Goal: Feedback & Contribution: Leave review/rating

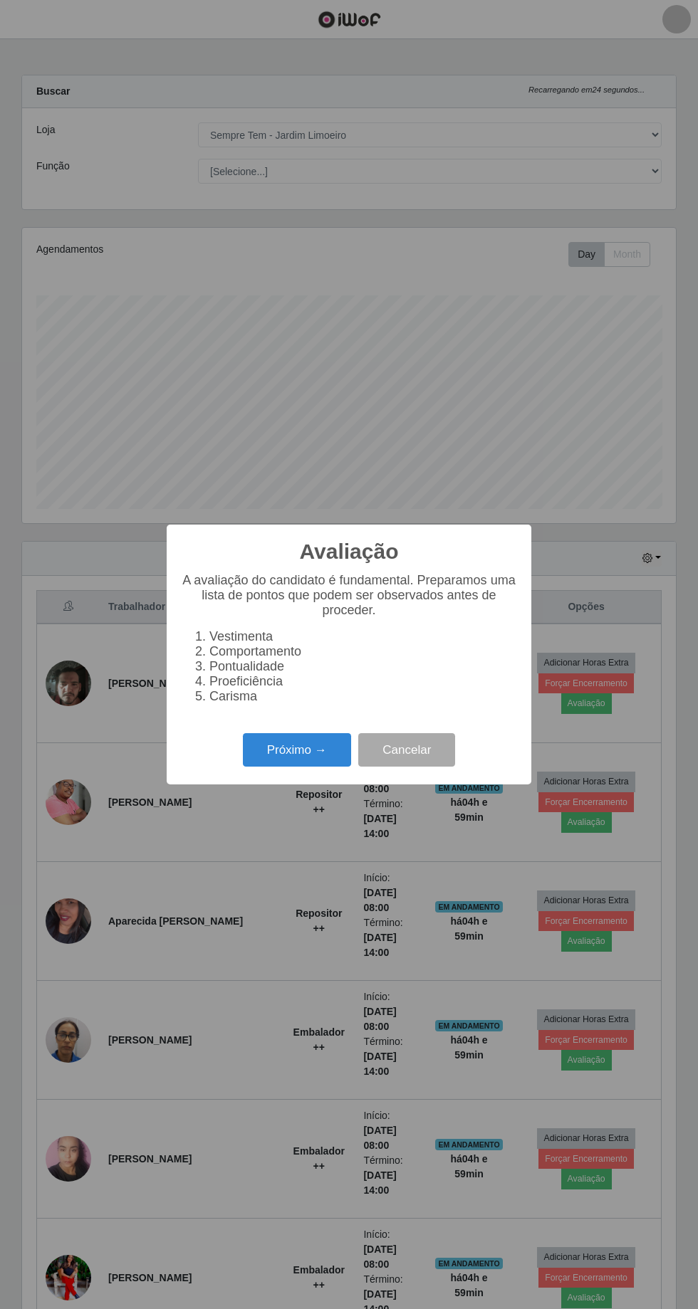
select select "508"
click at [299, 752] on button "Próximo →" at bounding box center [297, 749] width 108 height 33
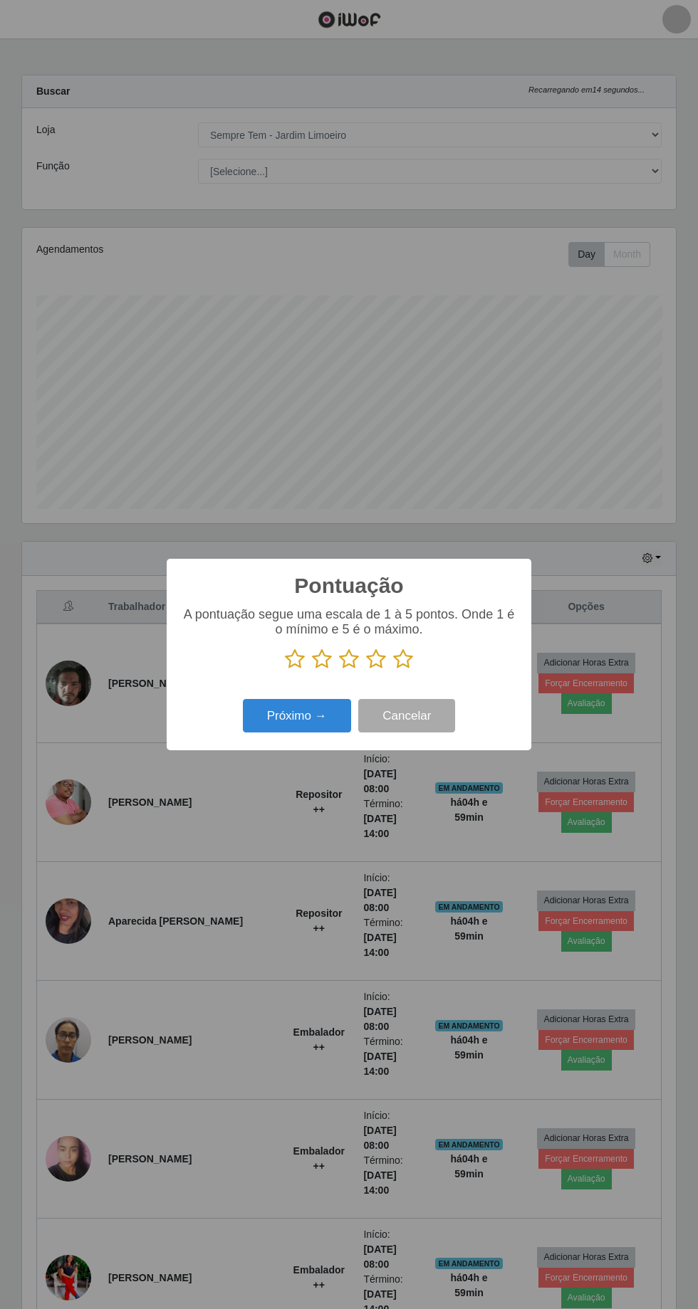
click at [293, 658] on icon at bounding box center [295, 658] width 20 height 21
click at [285, 670] on input "radio" at bounding box center [285, 670] width 0 height 0
click at [282, 720] on button "Próximo →" at bounding box center [297, 715] width 108 height 33
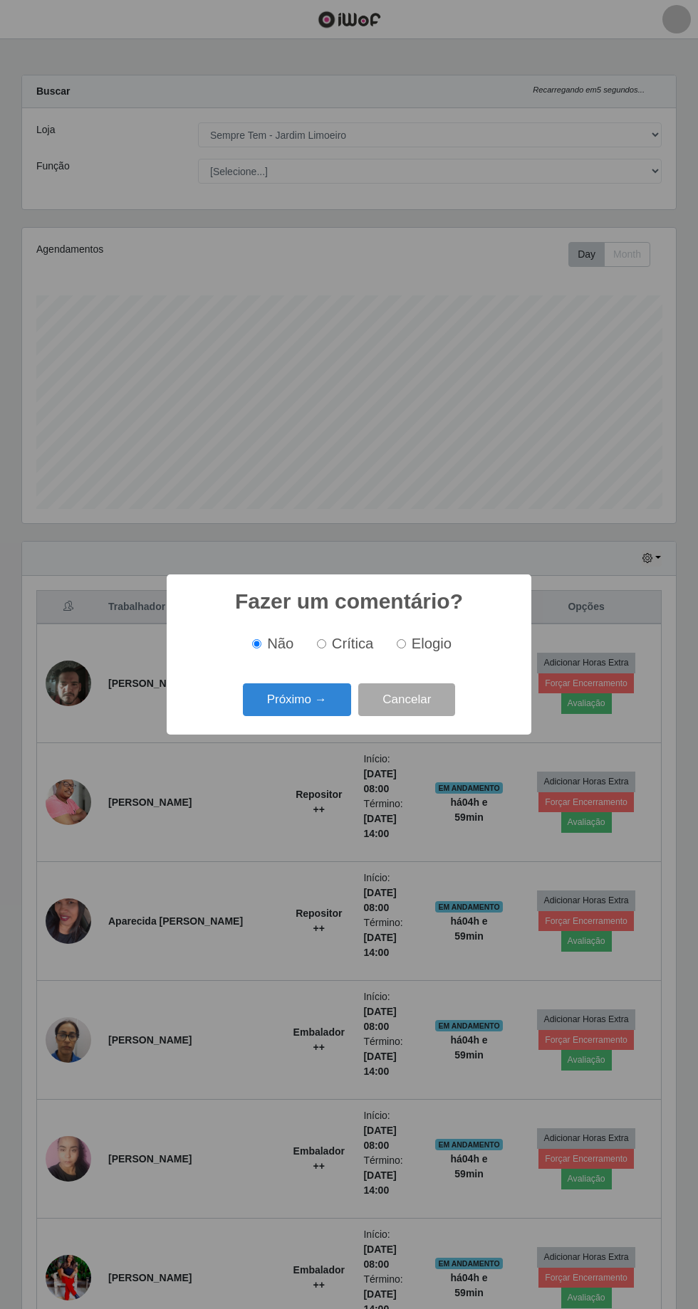
click at [325, 643] on input "Crítica" at bounding box center [321, 643] width 9 height 9
radio input "true"
click at [286, 702] on button "Próximo →" at bounding box center [297, 699] width 108 height 33
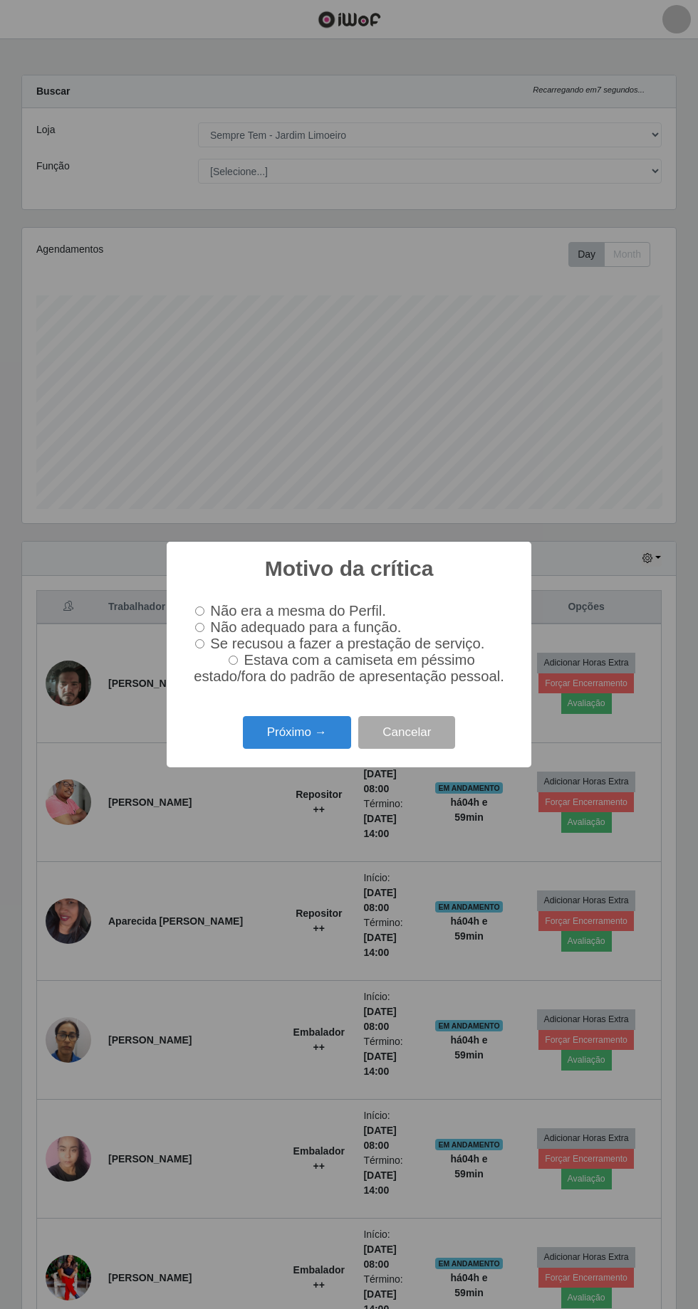
click at [200, 626] on input "Não adequado para a função." at bounding box center [199, 627] width 9 height 9
radio input "true"
click at [195, 644] on input "Se recusou a fazer a prestação de serviço." at bounding box center [199, 643] width 9 height 9
radio input "true"
click at [274, 741] on button "Próximo →" at bounding box center [297, 732] width 108 height 33
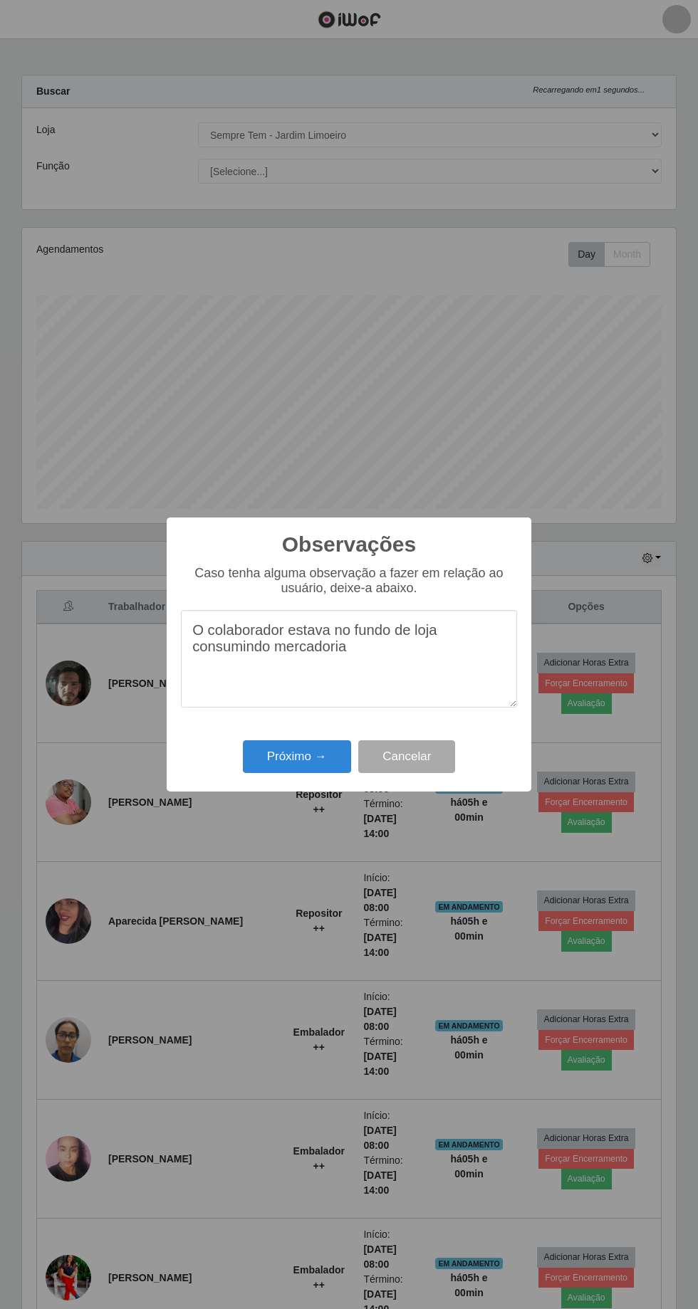
click at [401, 648] on textarea "O colaborador estava no fundo de loja consumindo mercadoria" at bounding box center [349, 659] width 336 height 98
type textarea "O colaborador estava no fundo de loja consumindo mercadoria ..."
click at [280, 747] on button "Próximo →" at bounding box center [297, 756] width 108 height 33
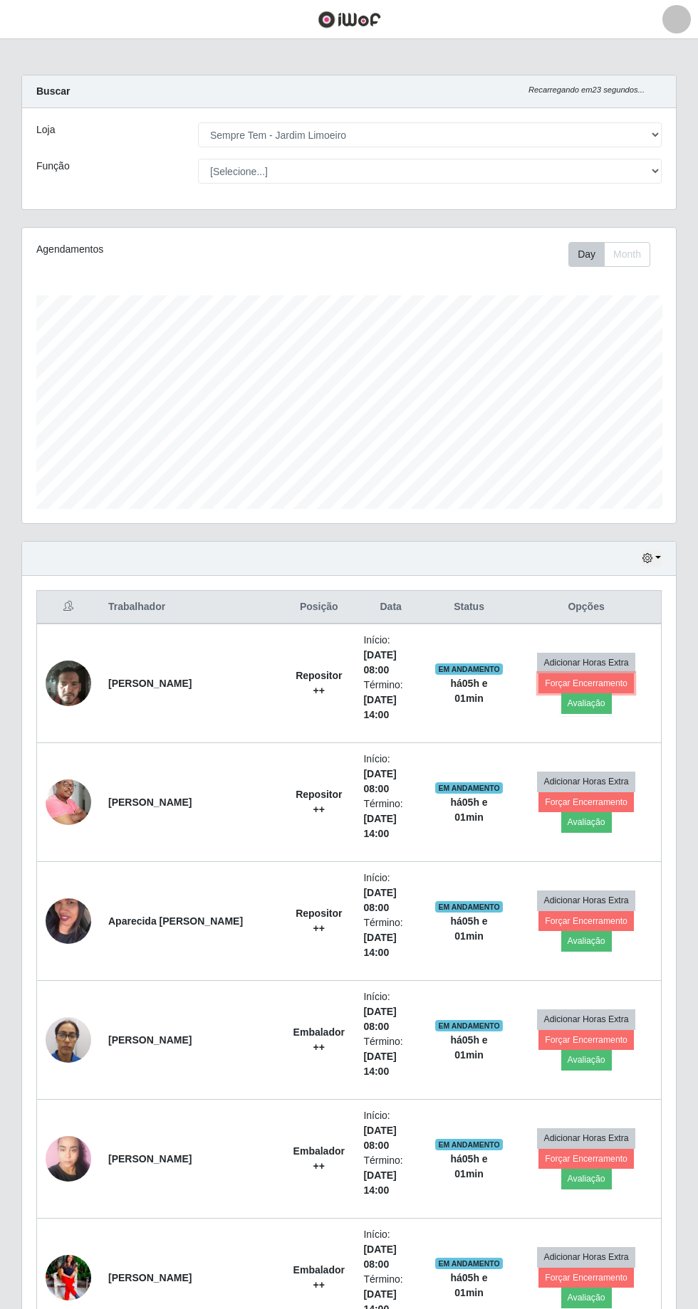
click at [538, 677] on button "Forçar Encerramento" at bounding box center [585, 683] width 95 height 20
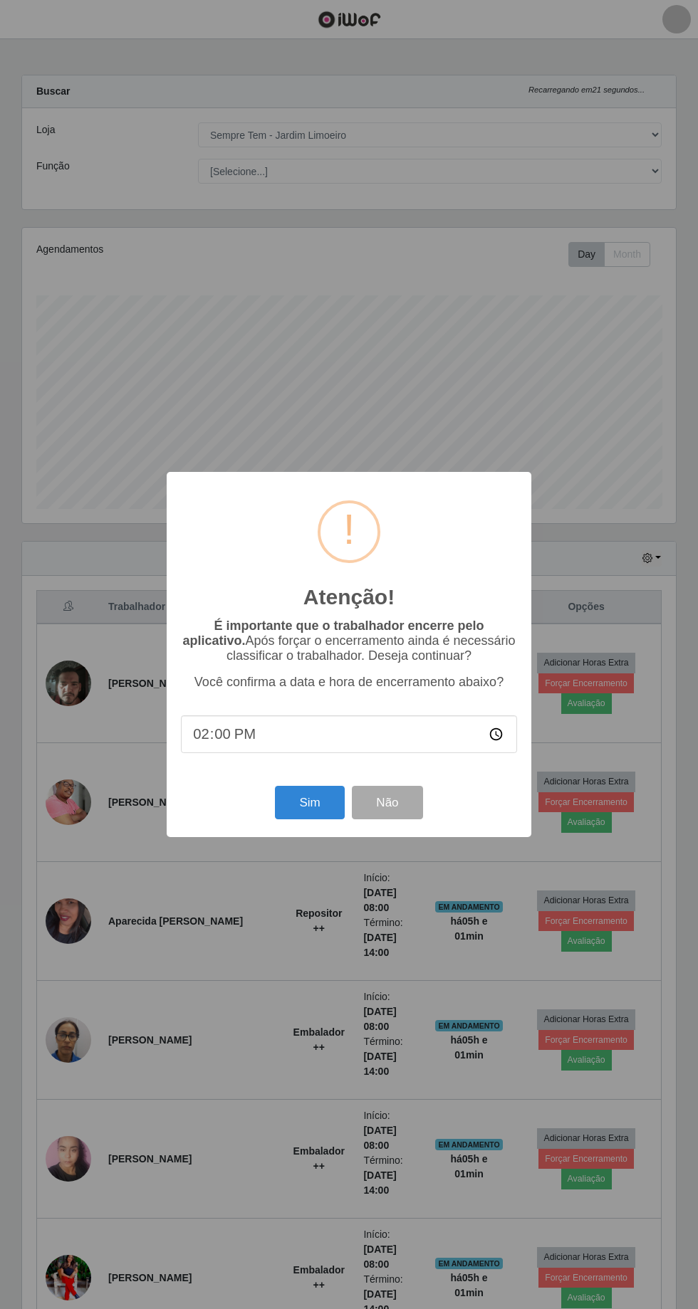
click at [237, 738] on input "14:00" at bounding box center [349, 734] width 336 height 38
type input "13:00"
click at [304, 798] on button "Sim" at bounding box center [309, 802] width 69 height 33
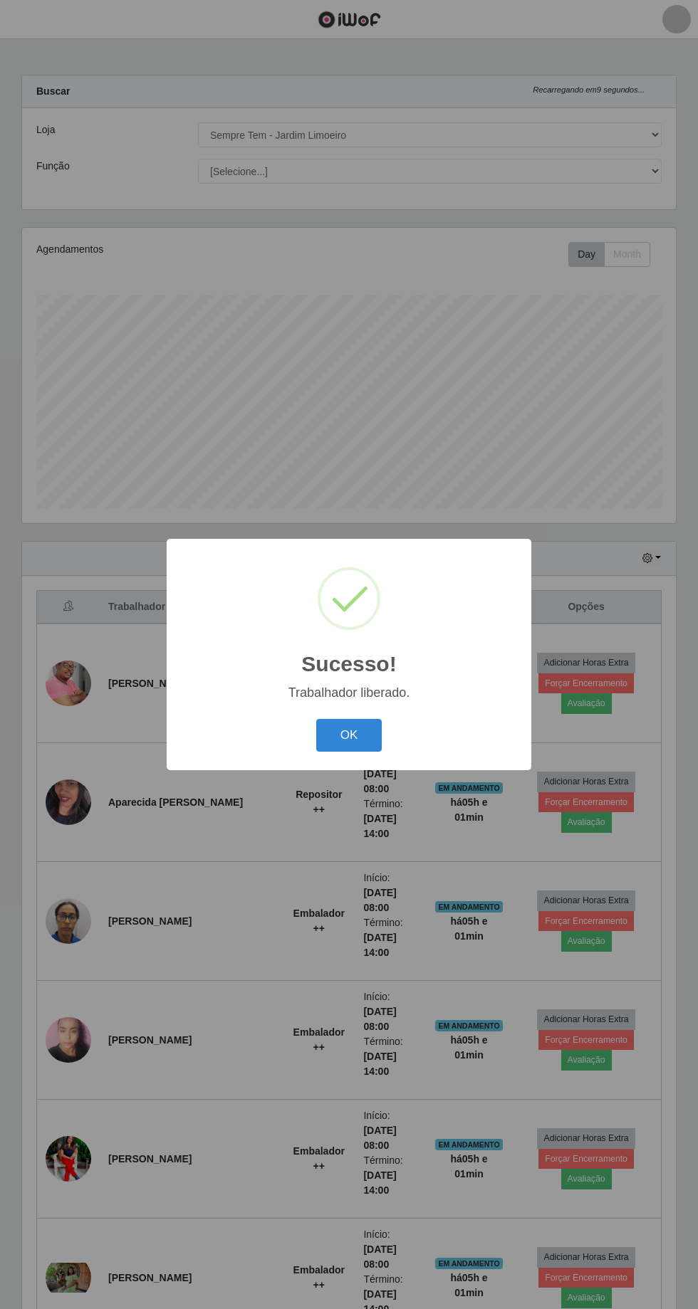
click at [340, 738] on button "OK" at bounding box center [349, 735] width 66 height 33
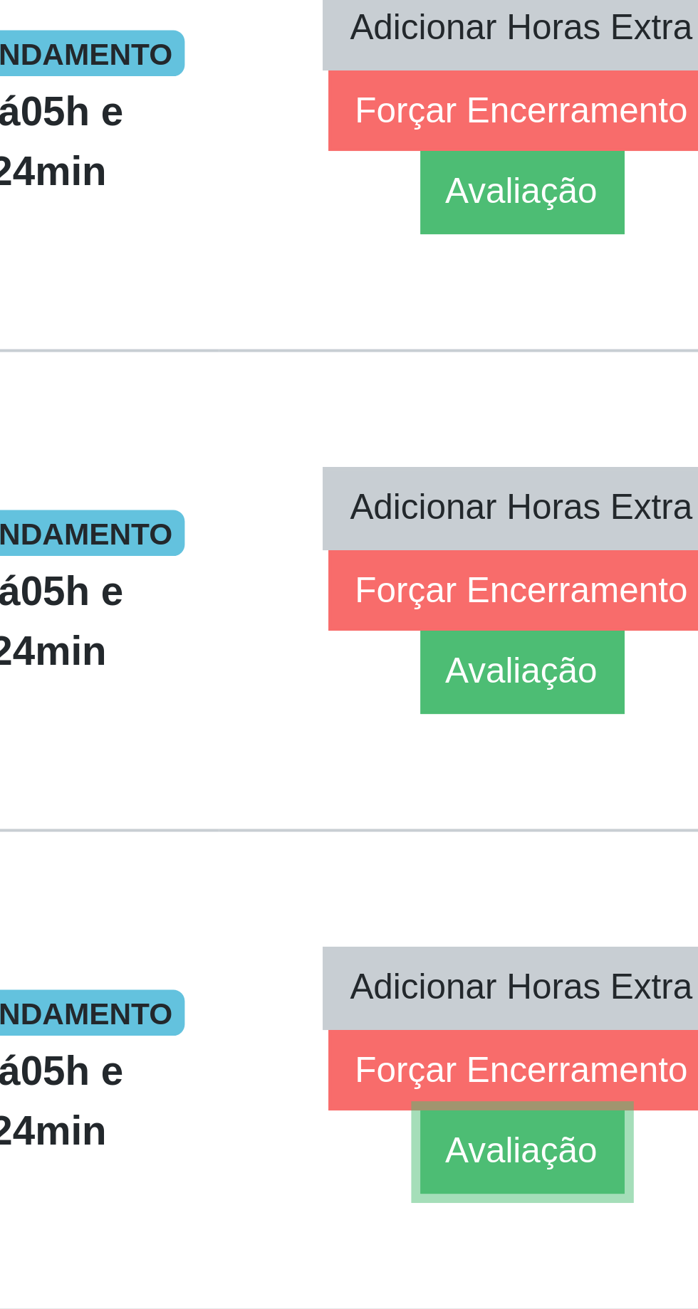
click at [611, 1169] on button "Avaliação" at bounding box center [586, 1179] width 51 height 20
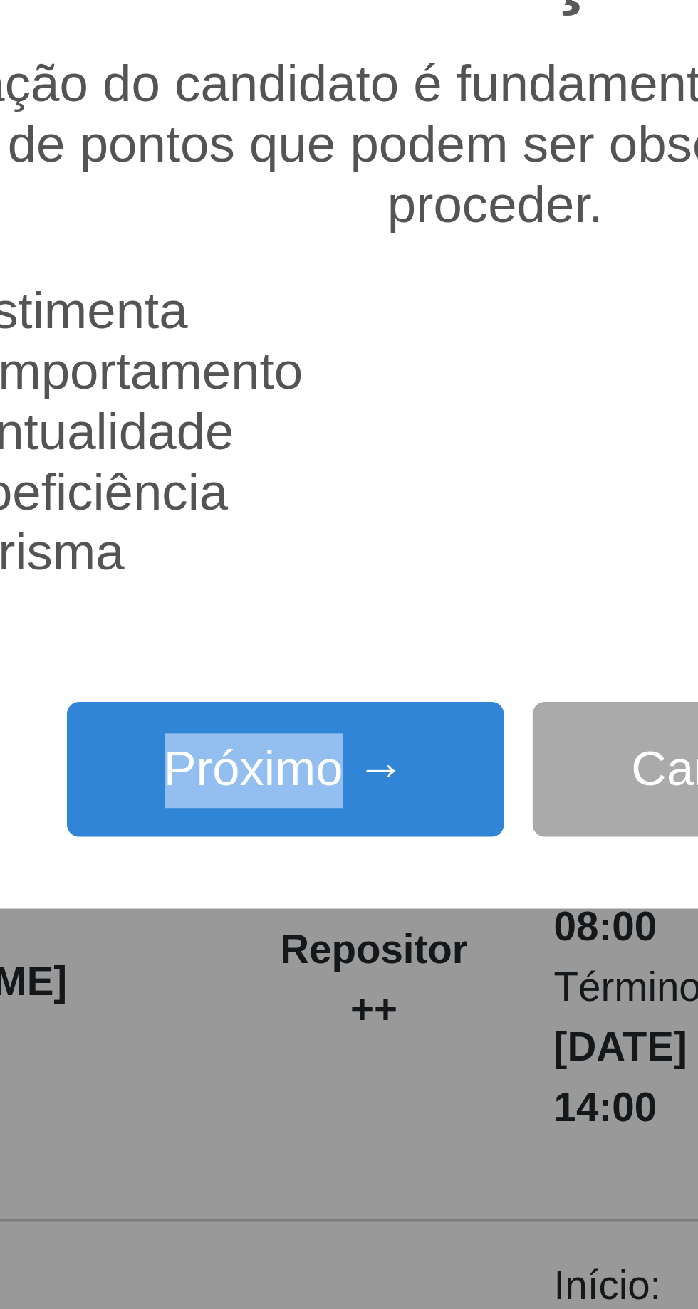
click at [368, 670] on li "Pontualidade" at bounding box center [362, 666] width 307 height 15
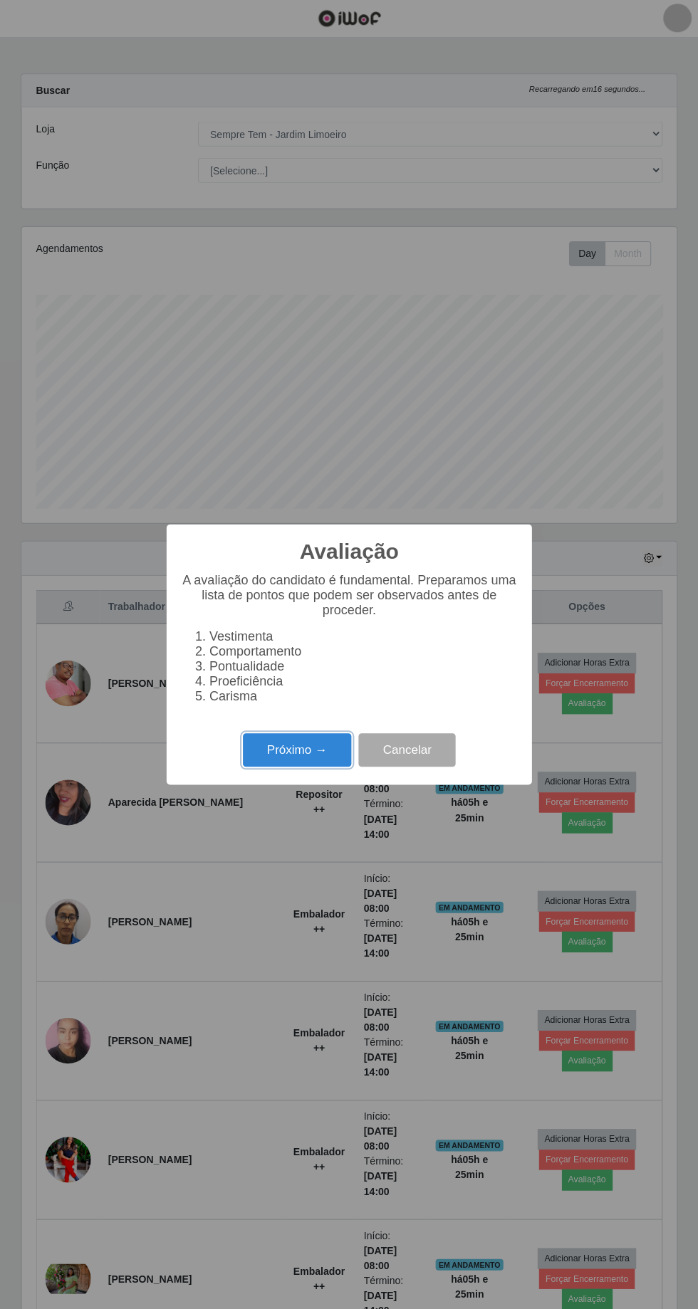
click at [285, 749] on button "Próximo →" at bounding box center [297, 749] width 108 height 33
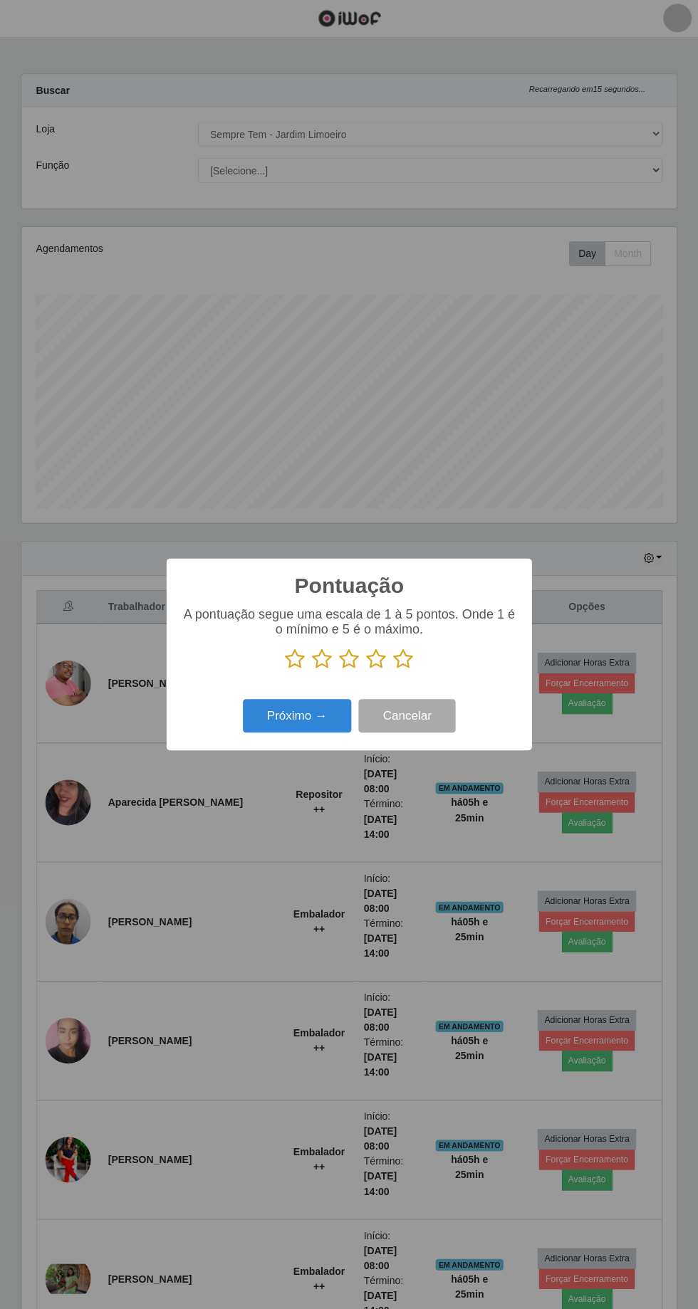
click at [297, 658] on icon at bounding box center [295, 658] width 20 height 21
click at [285, 670] on input "radio" at bounding box center [285, 670] width 0 height 0
click at [302, 715] on button "Próximo →" at bounding box center [297, 715] width 108 height 33
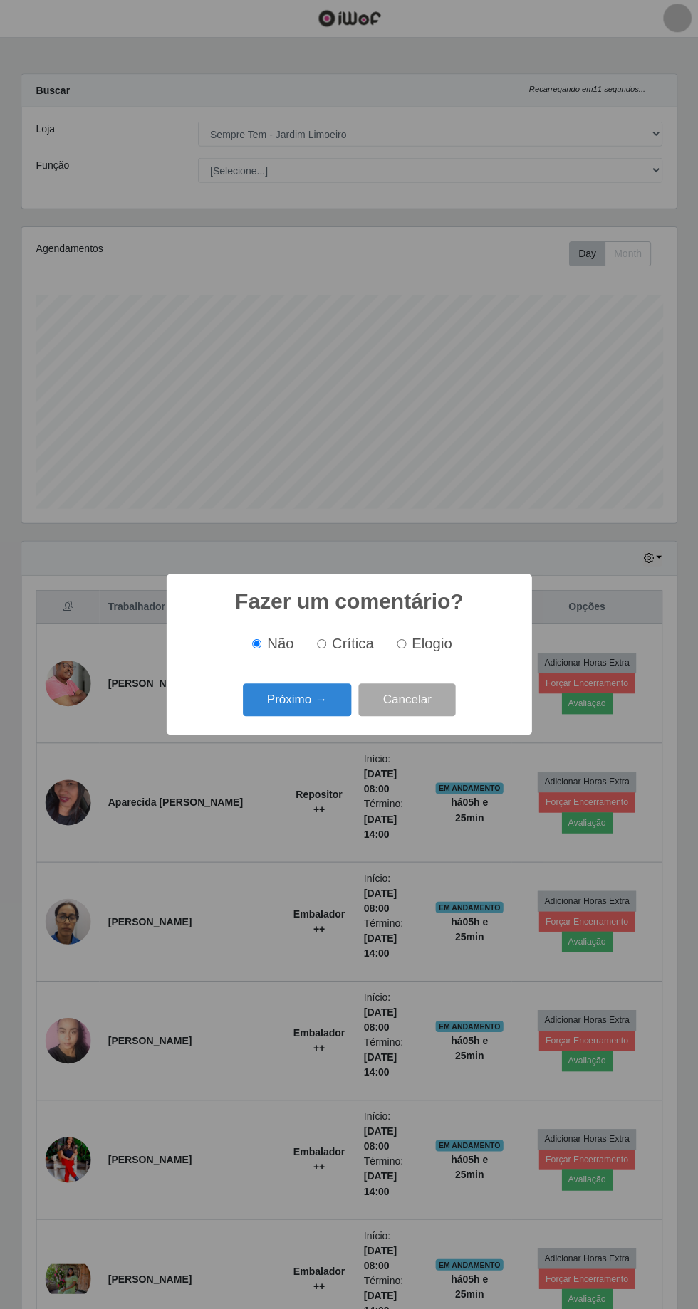
click at [366, 644] on span "Crítica" at bounding box center [353, 644] width 42 height 16
click at [326, 644] on input "Crítica" at bounding box center [321, 643] width 9 height 9
radio input "true"
click at [305, 695] on button "Próximo →" at bounding box center [297, 699] width 108 height 33
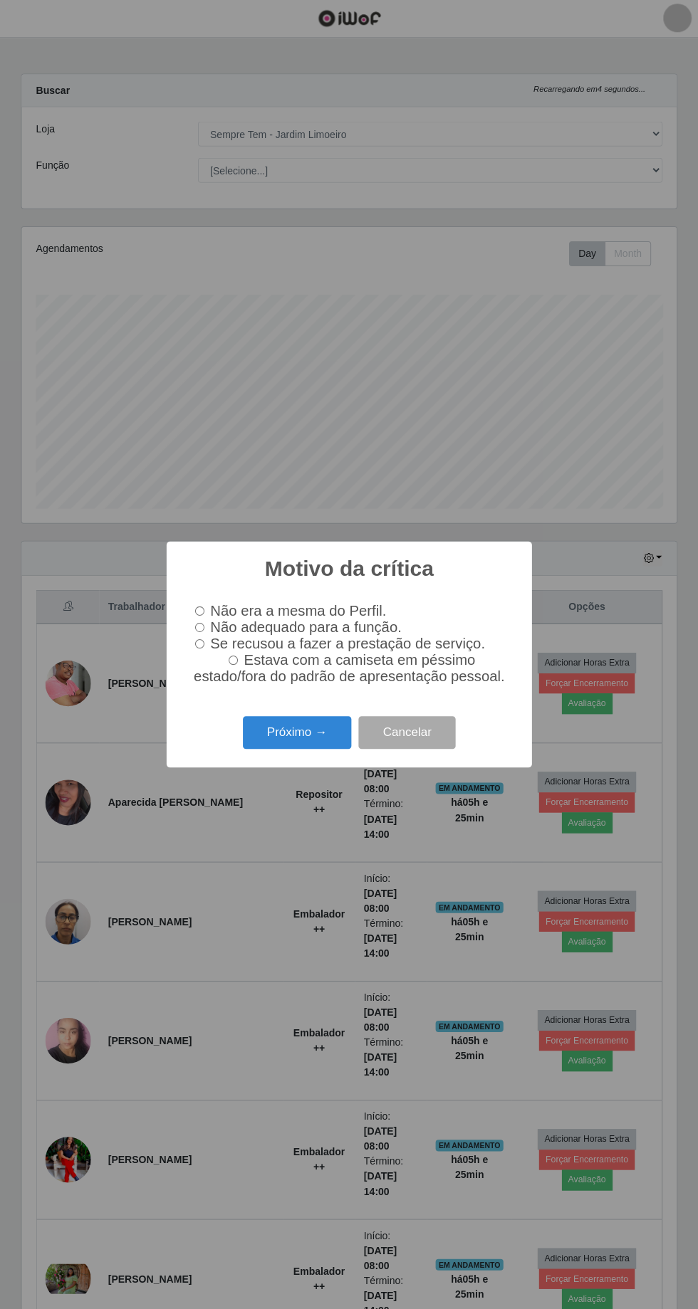
click at [201, 614] on input "Não era a mesma do Perfil." at bounding box center [199, 610] width 9 height 9
radio input "true"
click at [198, 631] on input "Não adequado para a função." at bounding box center [199, 627] width 9 height 9
radio input "true"
click at [200, 626] on input "Não adequado para a função." at bounding box center [199, 627] width 9 height 9
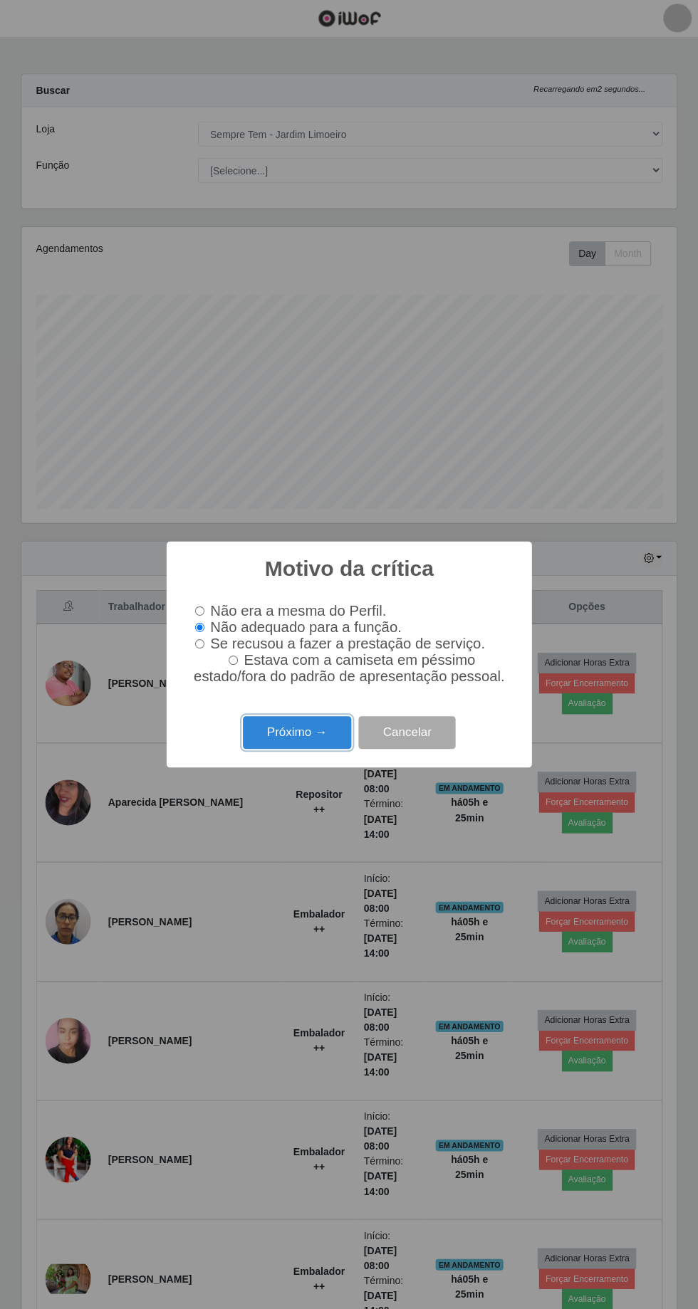
click at [291, 749] on button "Próximo →" at bounding box center [297, 732] width 108 height 33
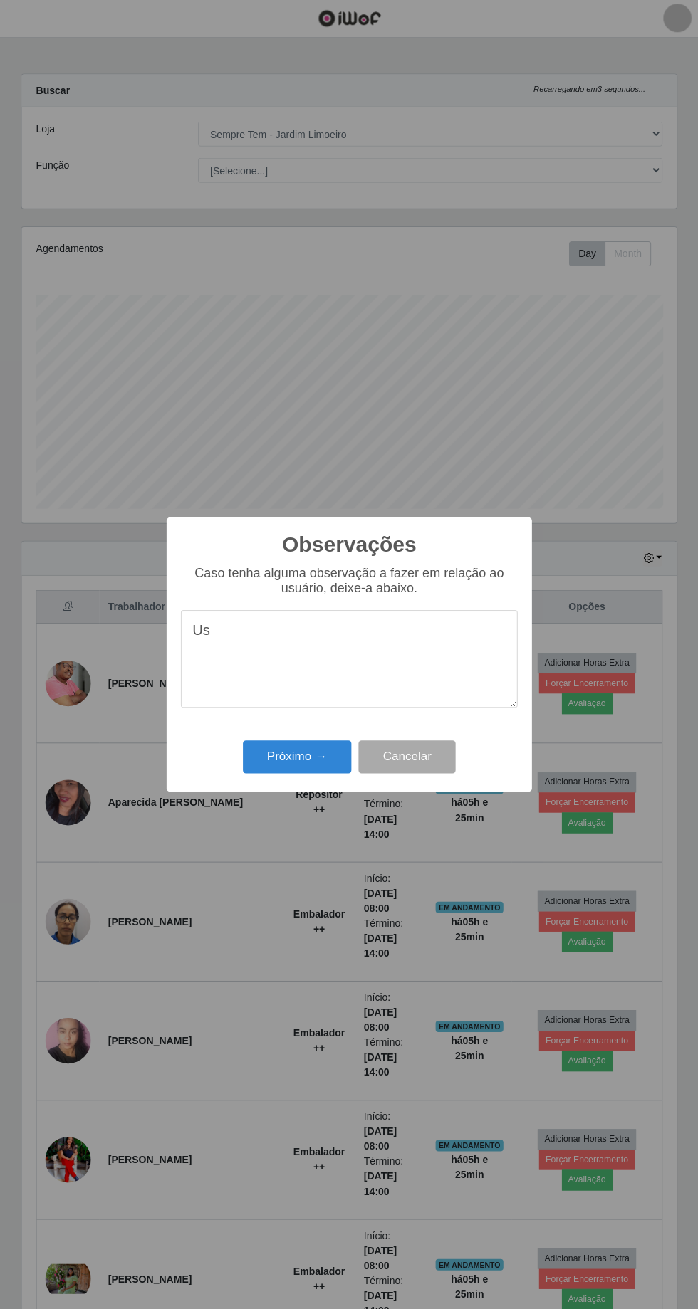
type textarea "U"
type textarea "Muitas pausas para mexer no celular"
click at [290, 754] on button "Próximo →" at bounding box center [297, 756] width 108 height 33
